Goal: Navigation & Orientation: Find specific page/section

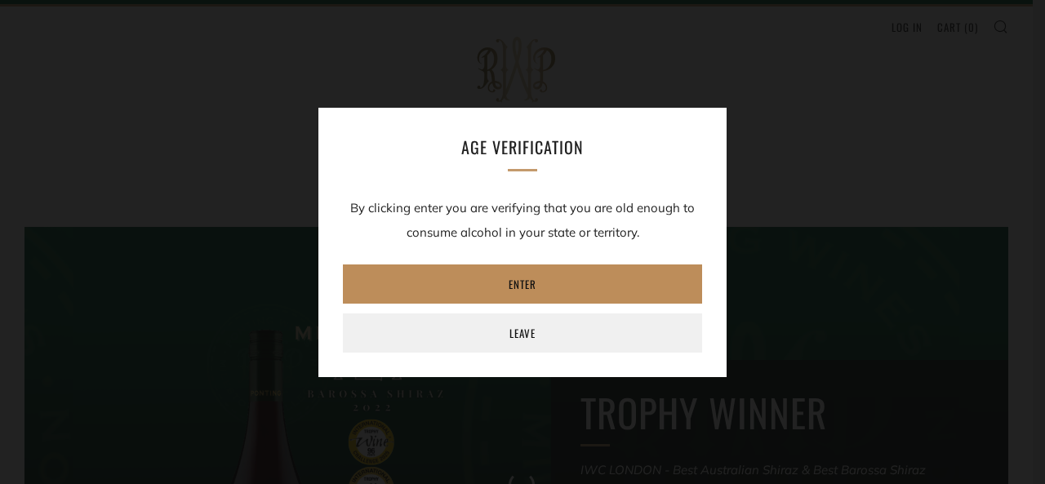
click at [505, 282] on link "Enter" at bounding box center [522, 283] width 359 height 39
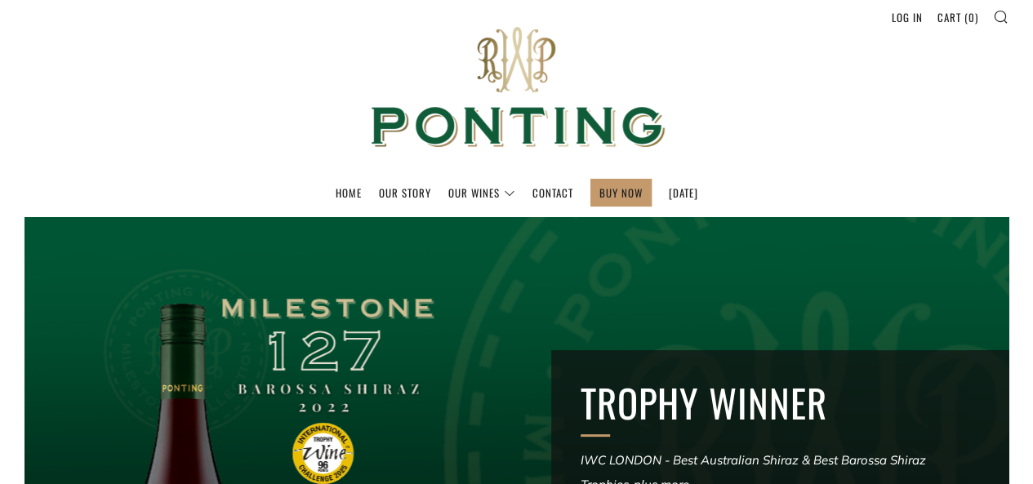
scroll to position [294, 0]
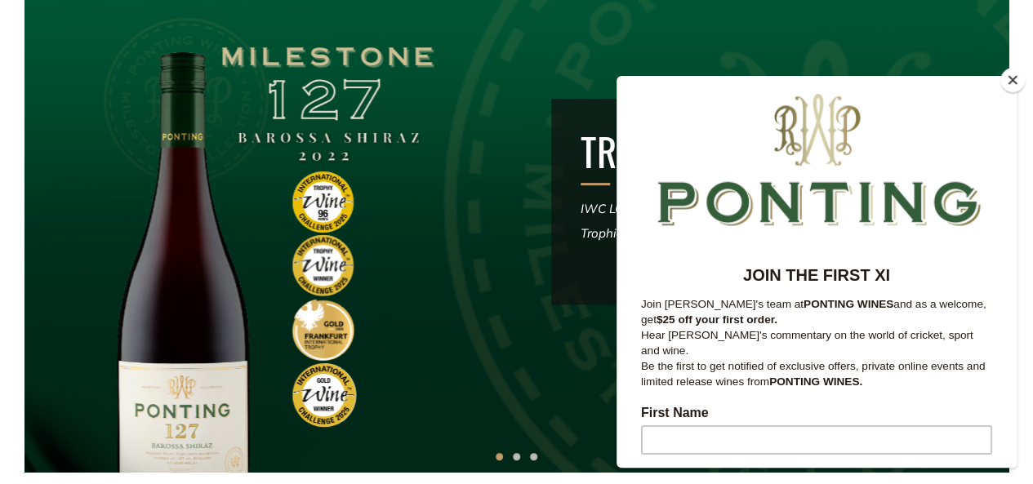
click at [1010, 79] on button "Close" at bounding box center [1012, 80] width 24 height 24
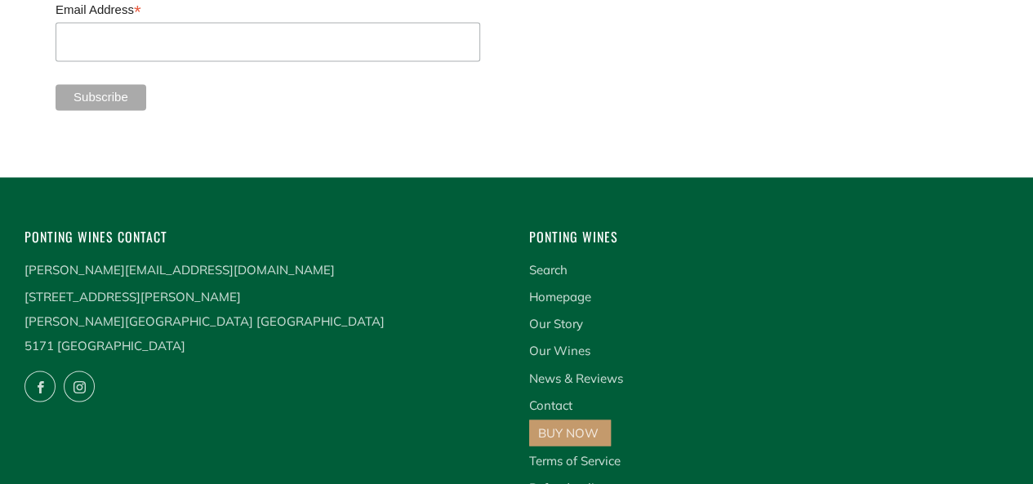
scroll to position [4310, 0]
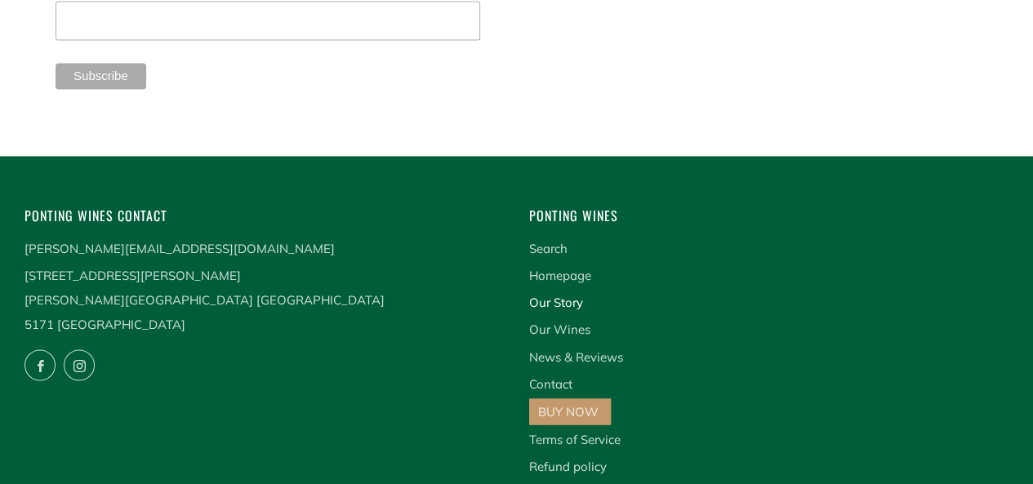
click at [571, 295] on link "Our Story" at bounding box center [556, 303] width 54 height 16
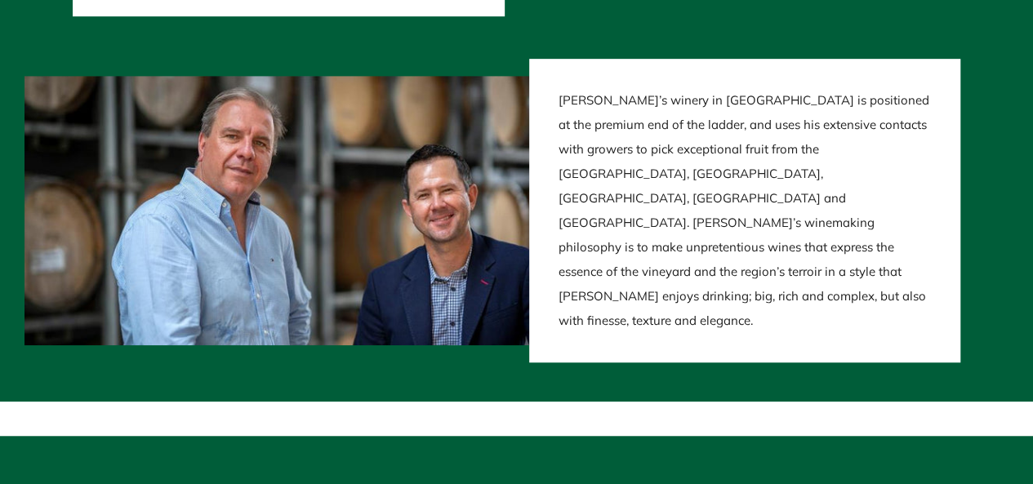
scroll to position [3538, 0]
